Goal: Information Seeking & Learning: Compare options

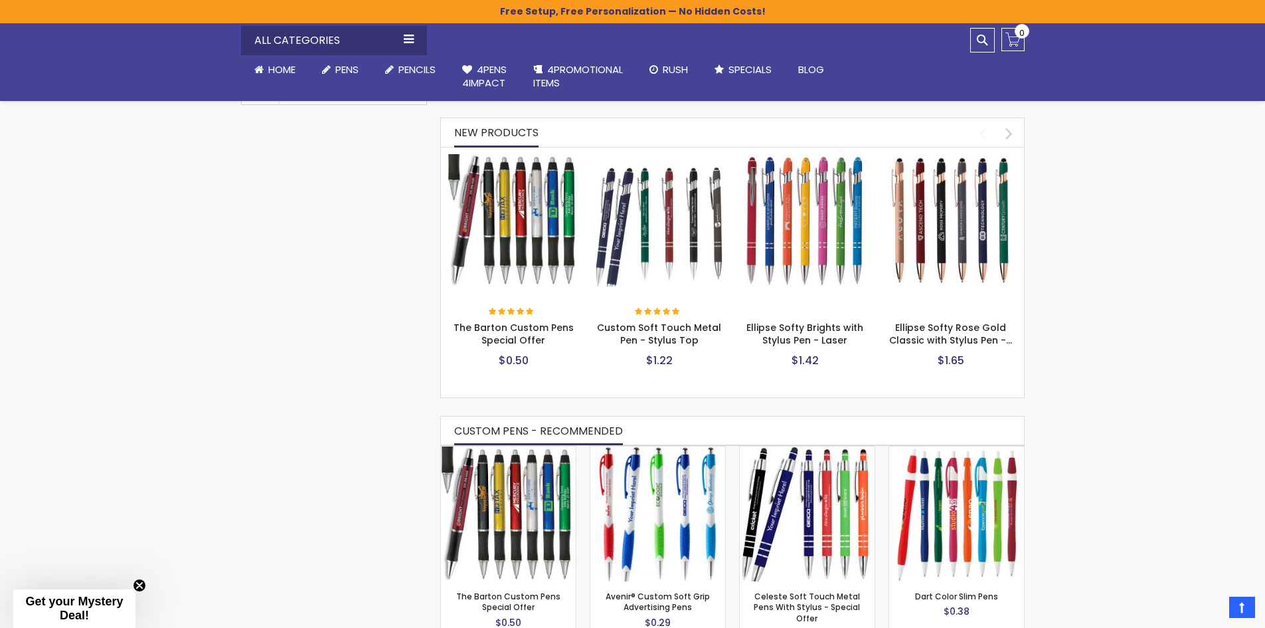
scroll to position [554, 0]
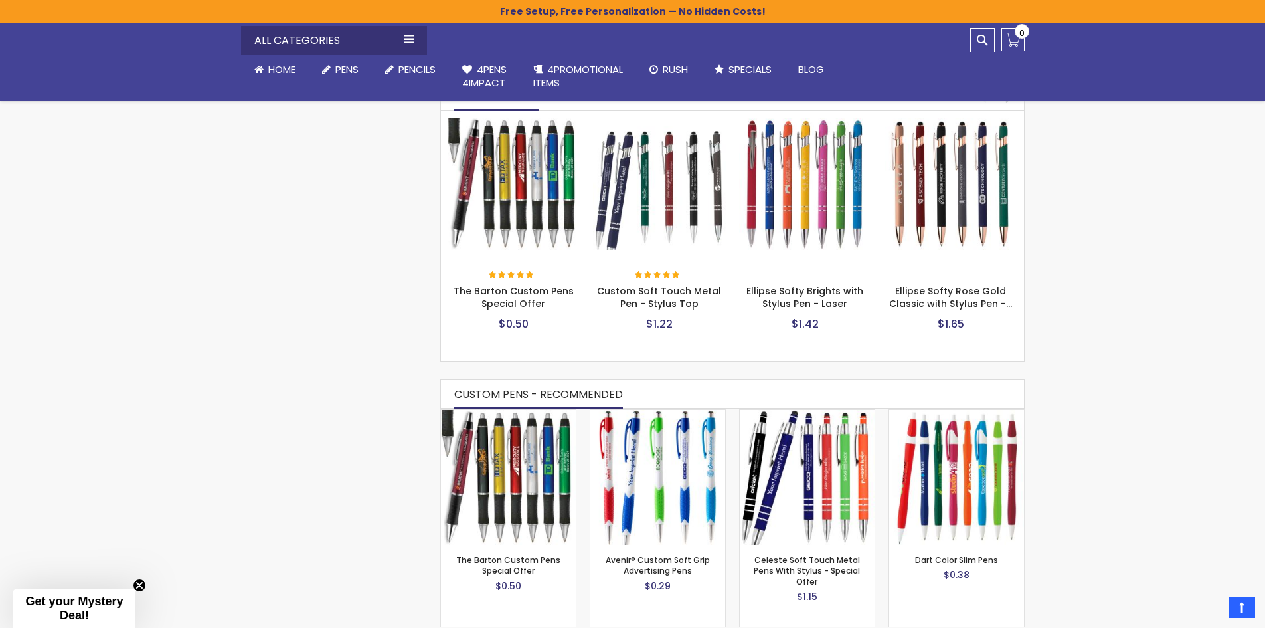
click at [657, 234] on img at bounding box center [659, 184] width 133 height 133
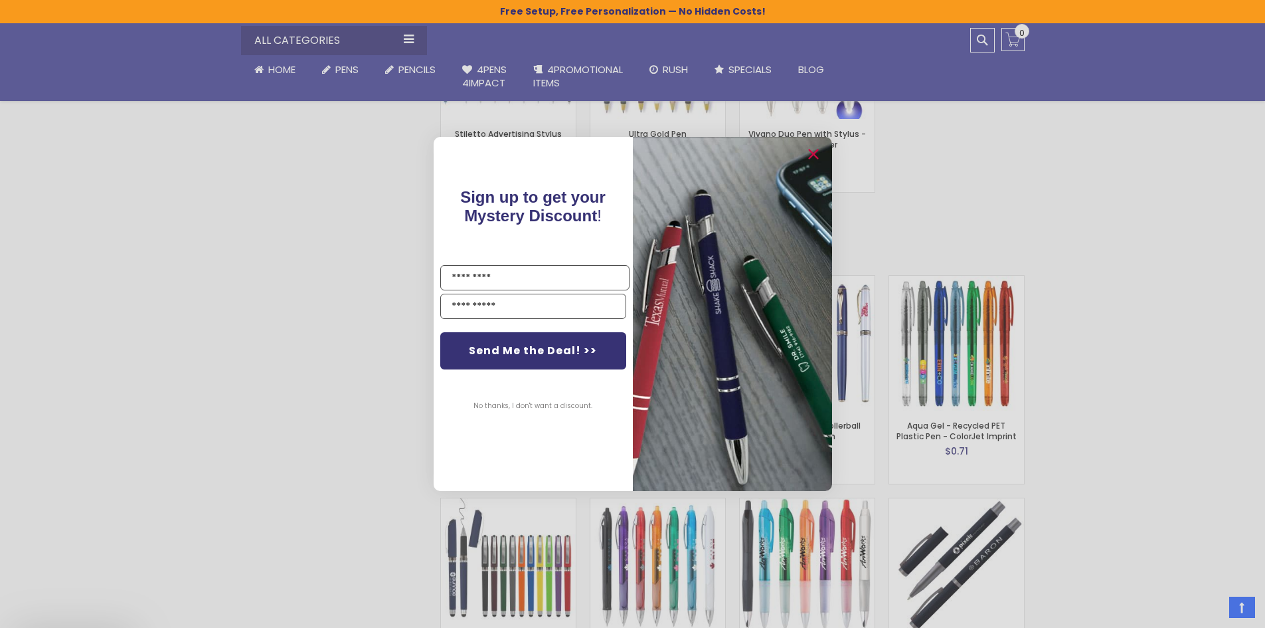
scroll to position [2015, 0]
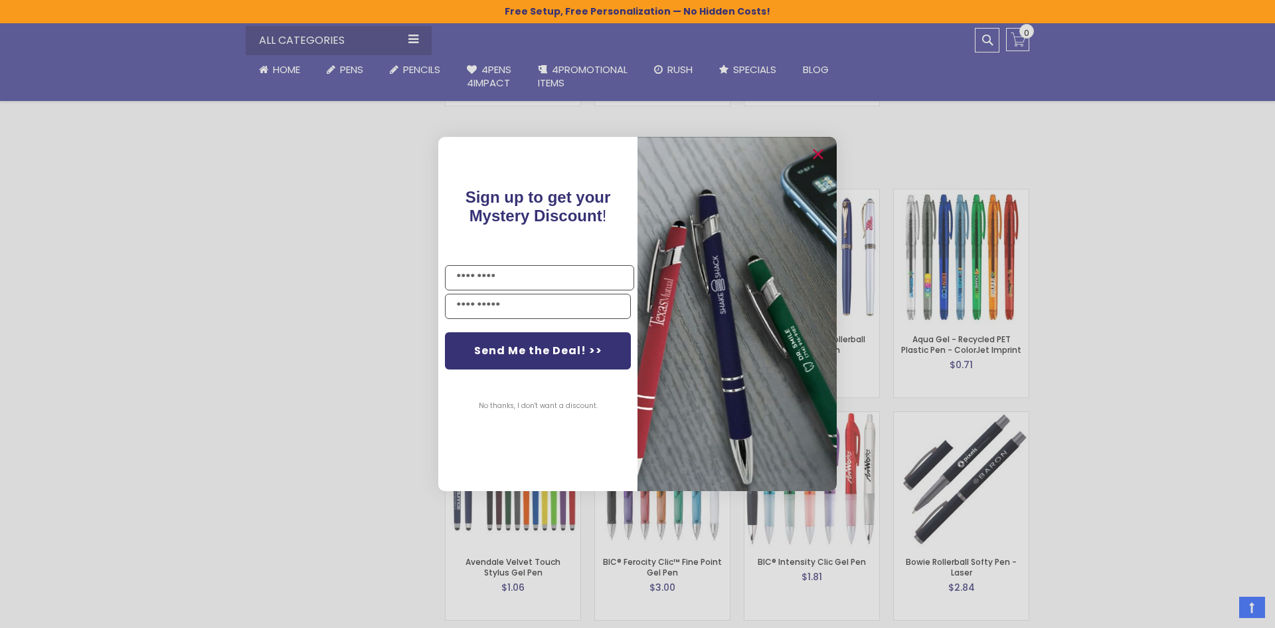
click at [380, 305] on div "Close dialog Sign up to get your Mystery Discount ! Name Email Send Me the Deal…" at bounding box center [637, 314] width 1275 height 628
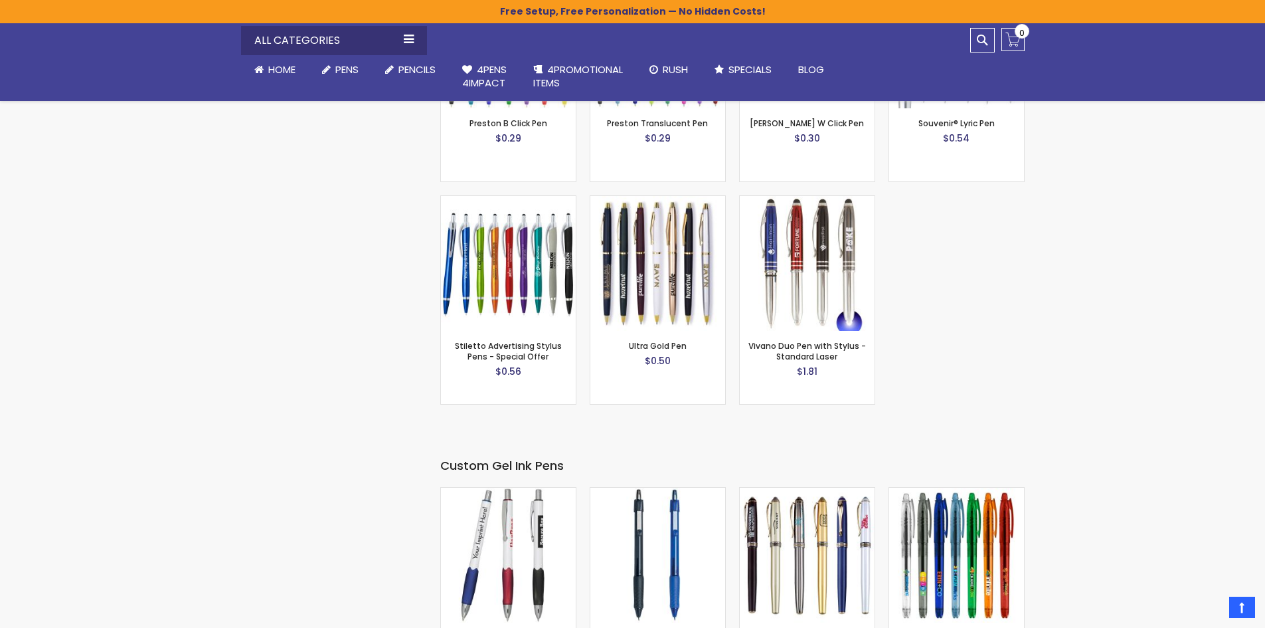
scroll to position [1683, 0]
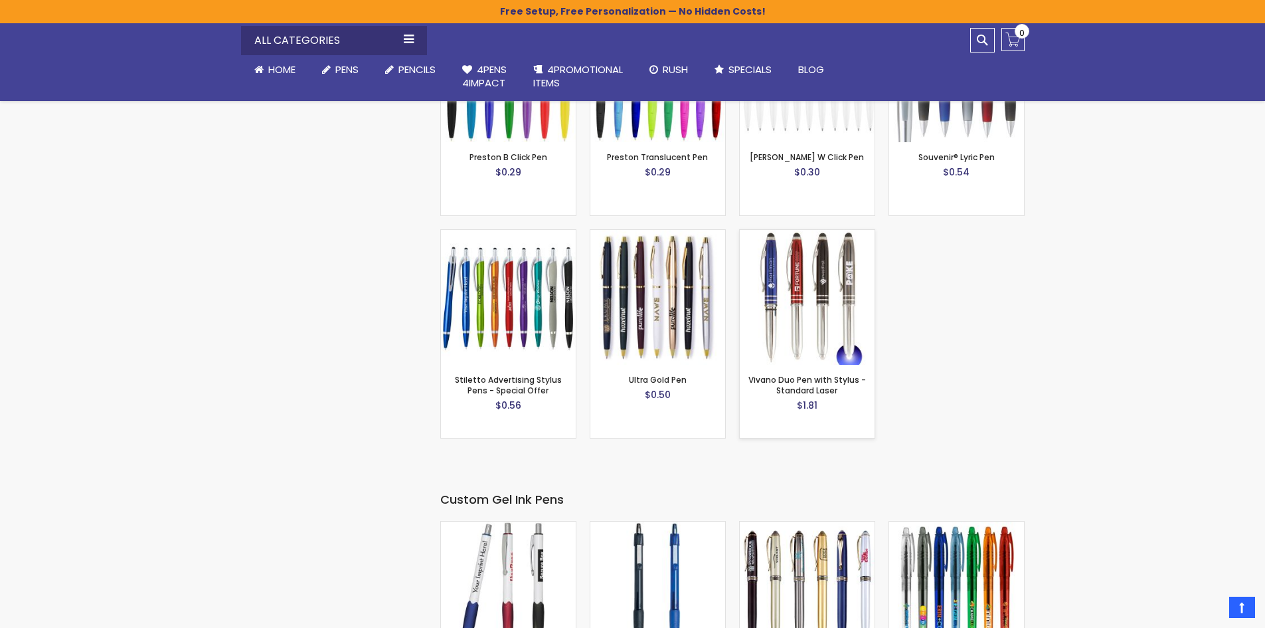
click at [802, 282] on img at bounding box center [807, 297] width 135 height 135
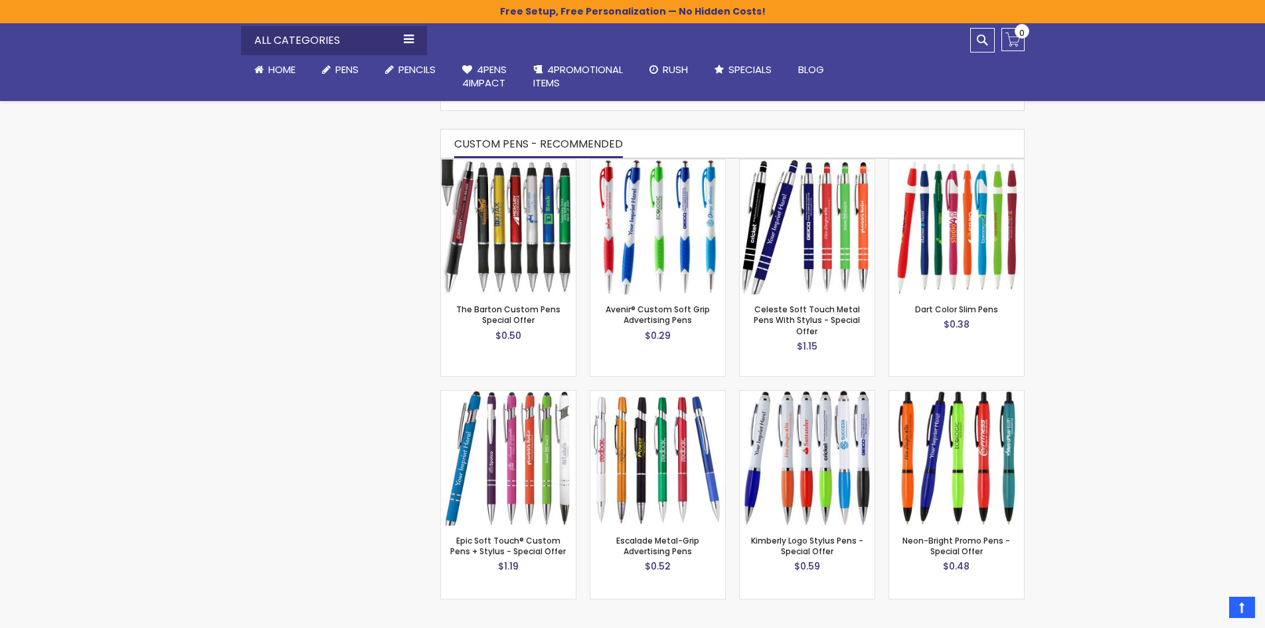
scroll to position [797, 0]
